Goal: Find specific page/section: Find specific page/section

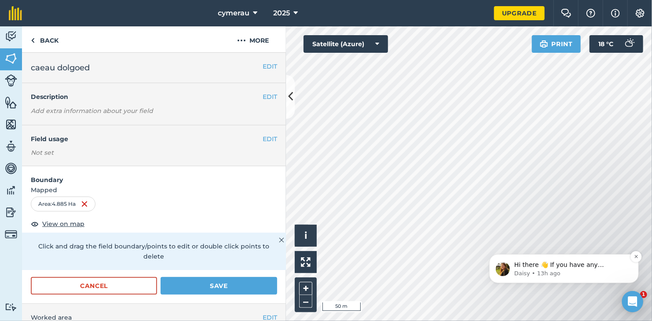
click at [499, 267] on img "message notification from Daisy, 13h ago. Hi there 👋 If you have any questions …" at bounding box center [502, 269] width 14 height 14
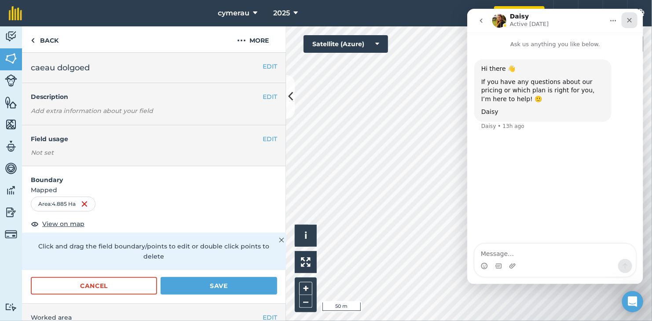
click at [631, 19] on icon "Close" at bounding box center [628, 20] width 7 height 7
click at [631, 18] on button "Settings" at bounding box center [639, 13] width 25 height 26
